Goal: Information Seeking & Learning: Learn about a topic

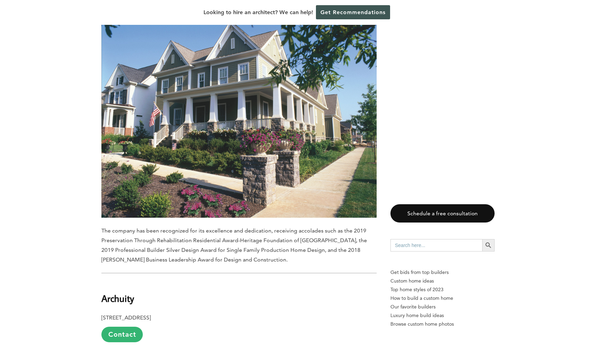
scroll to position [1996, 0]
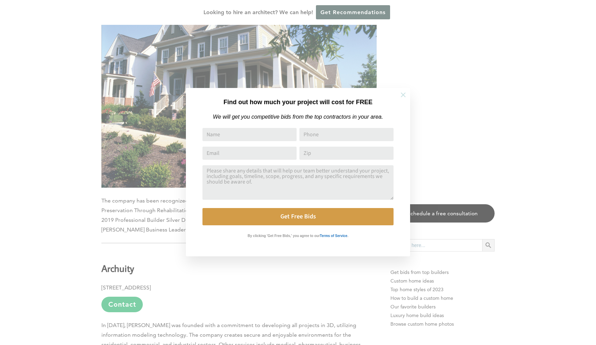
click at [403, 94] on icon at bounding box center [403, 94] width 5 height 5
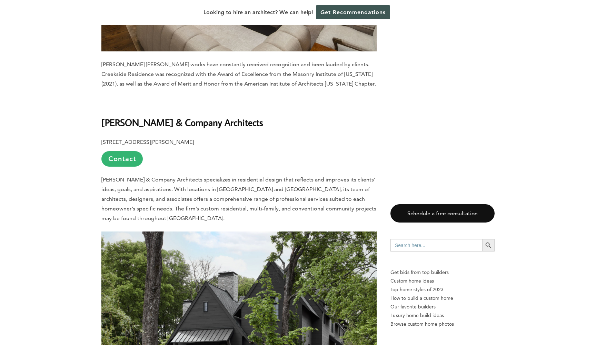
scroll to position [1310, 0]
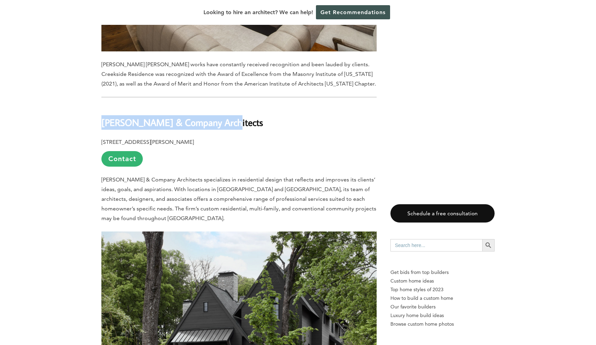
drag, startPoint x: 101, startPoint y: 68, endPoint x: 216, endPoint y: 72, distance: 115.0
click at [216, 72] on div "Last updated on May 27th, 2024 at 11:30 am Franklin, Tennessee has a unique ble…" at bounding box center [297, 310] width 415 height 2440
copy b "Shapiro & Company Architects"
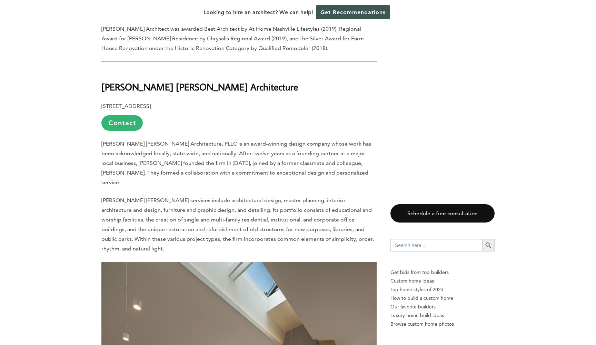
scroll to position [830, 0]
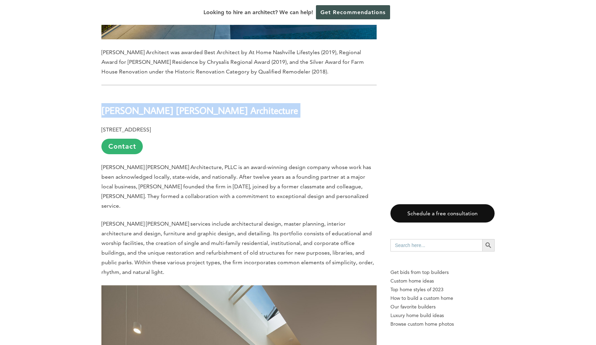
drag, startPoint x: 100, startPoint y: 74, endPoint x: 204, endPoint y: 85, distance: 104.8
copy div "BAUER ASKEW Architecture"
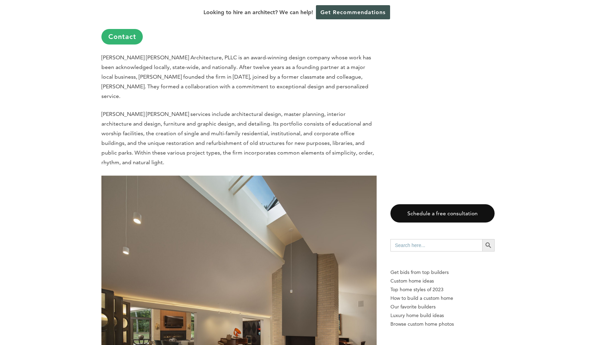
scroll to position [932, 0]
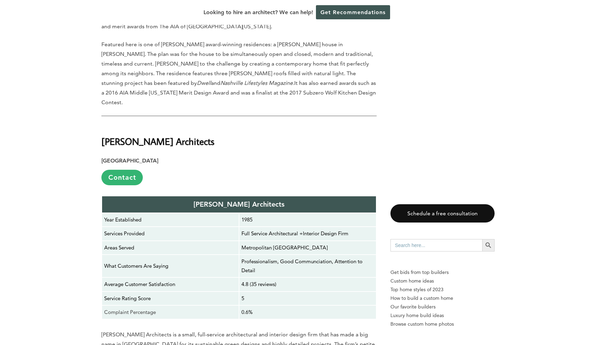
scroll to position [1749, 0]
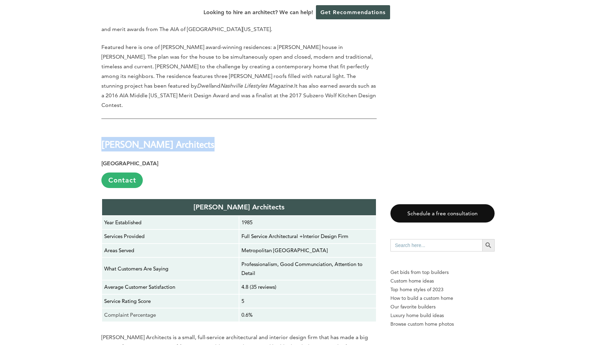
drag, startPoint x: 101, startPoint y: 111, endPoint x: 212, endPoint y: 115, distance: 110.5
copy strong "[PERSON_NAME] Architects"
